Goal: Task Accomplishment & Management: Use online tool/utility

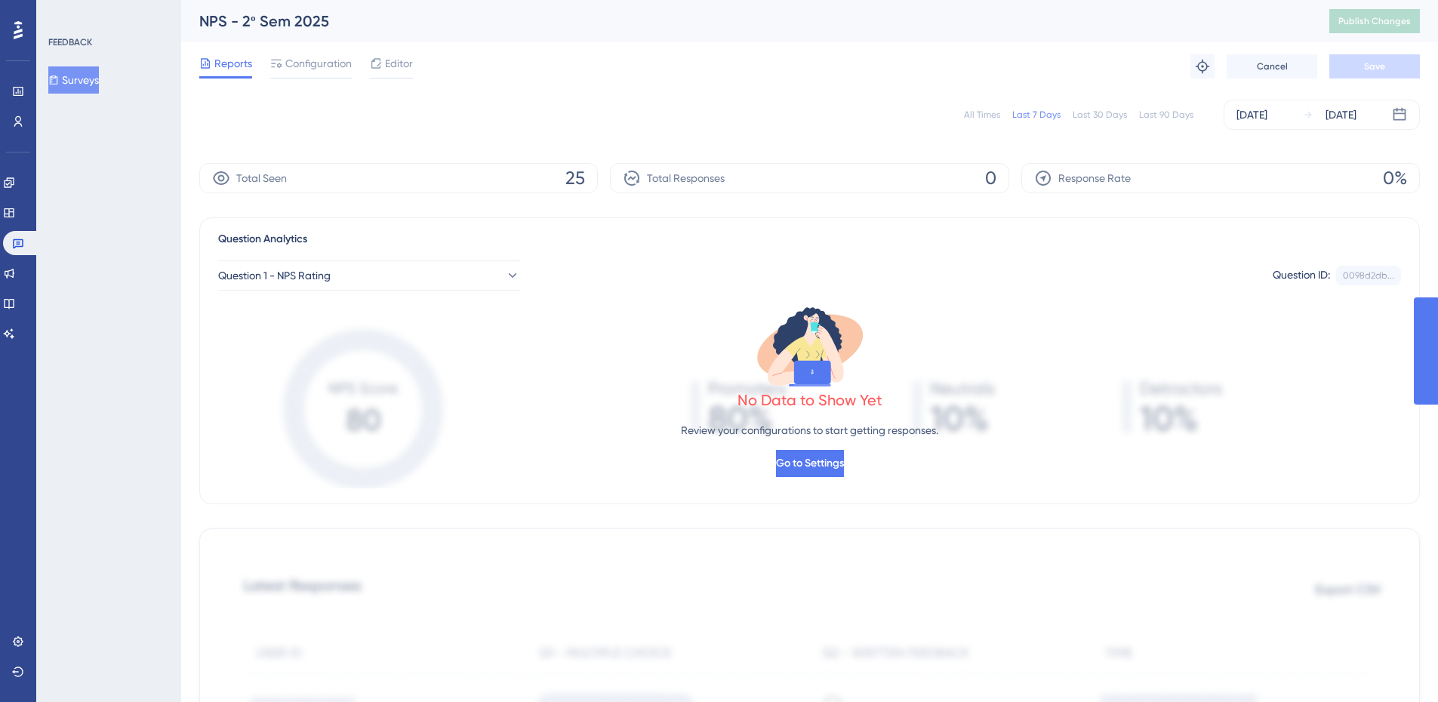
click at [501, 80] on div "Reports Configuration Editor Troubleshoot Cancel Save" at bounding box center [809, 66] width 1220 height 48
click at [722, 82] on div "Reports Configuration Editor Troubleshoot Cancel Save" at bounding box center [809, 66] width 1220 height 48
click at [631, 30] on div "NPS - 2º Sem 2025" at bounding box center [745, 21] width 1092 height 21
click at [673, 48] on div "Reports Configuration Editor Troubleshoot Cancel Save" at bounding box center [809, 66] width 1220 height 48
